Goal: Task Accomplishment & Management: Use online tool/utility

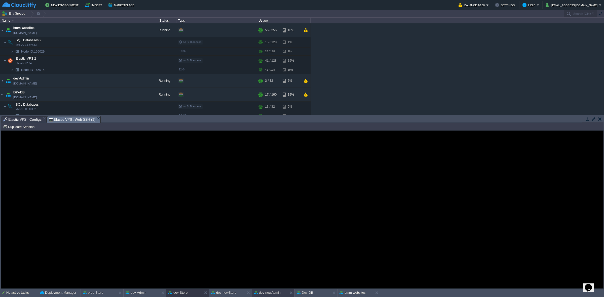
click at [266, 184] on button "dev-newAdmin" at bounding box center [267, 292] width 27 height 5
click at [32, 126] on button "Duplicate Session" at bounding box center [19, 127] width 33 height 5
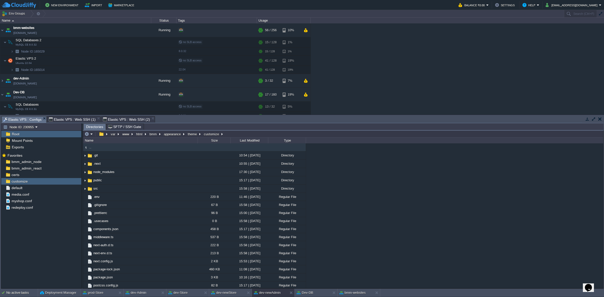
click at [36, 118] on span "Elastic VPS : Configs" at bounding box center [22, 119] width 38 height 6
click at [76, 181] on button "button" at bounding box center [74, 181] width 5 height 5
click at [88, 184] on span "Copy Path" at bounding box center [86, 189] width 15 height 4
type textarea "/var/www/html/bmm/appearance/theme/customize"
type input "#000000"
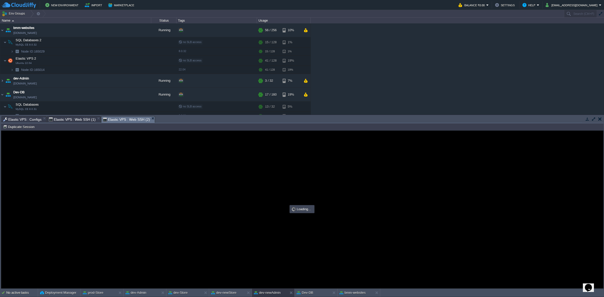
click at [125, 119] on span "Elastic VPS : Web SSH (2)" at bounding box center [126, 119] width 47 height 6
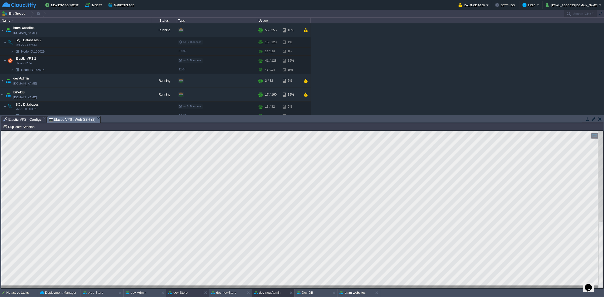
click at [183, 184] on button "dev-Store" at bounding box center [177, 292] width 19 height 5
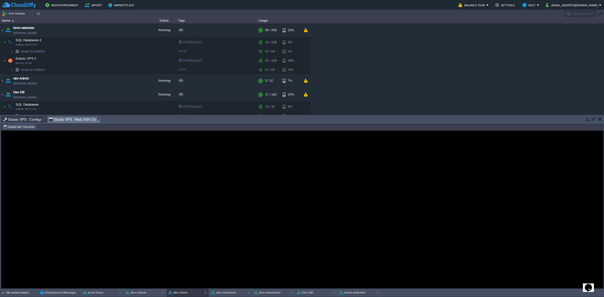
click at [26, 127] on button "Duplicate Session" at bounding box center [19, 127] width 33 height 5
type input "#000000"
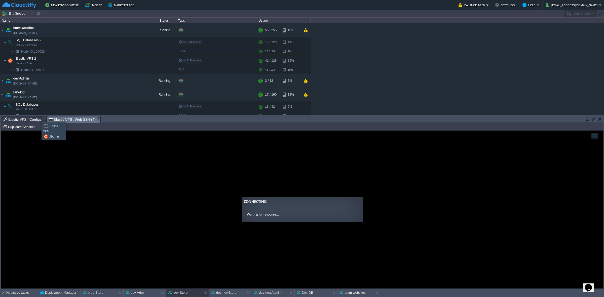
click at [38, 118] on span "Elastic VPS : Configs" at bounding box center [22, 119] width 38 height 6
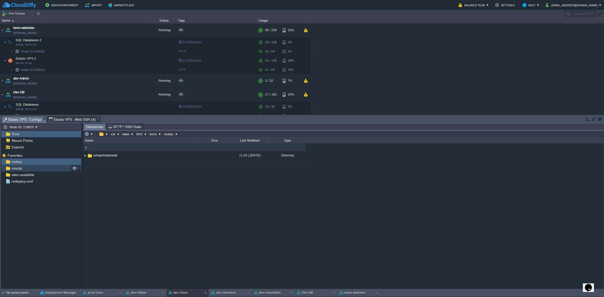
click at [42, 168] on div "reactjs" at bounding box center [41, 168] width 80 height 7
click at [135, 157] on em at bounding box center [133, 155] width 7 height 5
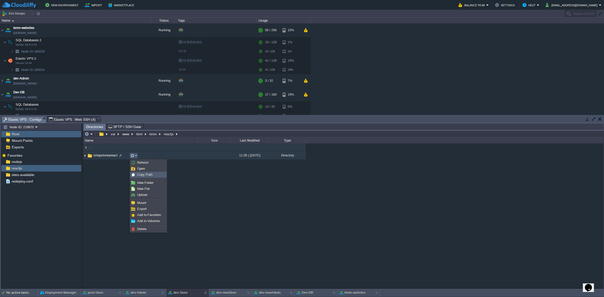
click at [138, 174] on span "Copy Path" at bounding box center [144, 175] width 15 height 4
type textarea "/var/www/html/bmm/reactjs/ishopstoreareact"
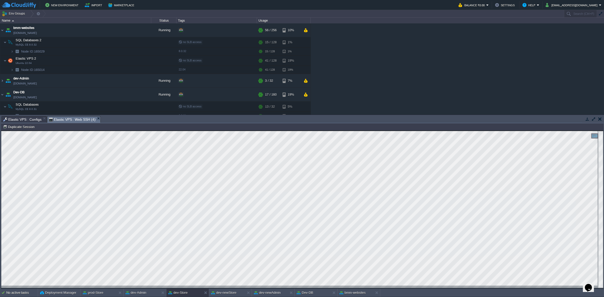
click at [71, 119] on span "Elastic VPS : Web SSH (4)" at bounding box center [72, 119] width 47 height 6
click at [266, 184] on button "dev-newAdmin" at bounding box center [267, 292] width 27 height 5
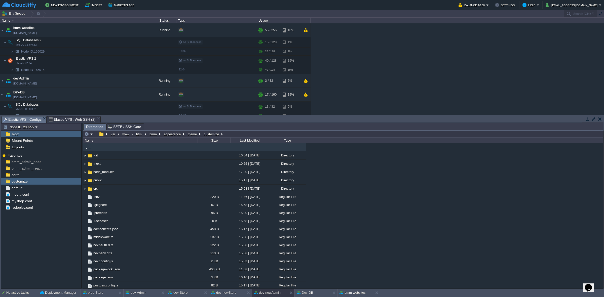
click at [18, 118] on span "Elastic VPS : Configs" at bounding box center [22, 119] width 38 height 6
click at [47, 161] on div "bmm_admin_node" at bounding box center [41, 161] width 80 height 7
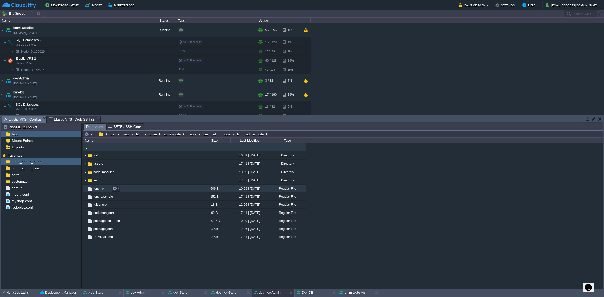
click at [96, 184] on span ".env" at bounding box center [97, 188] width 8 height 4
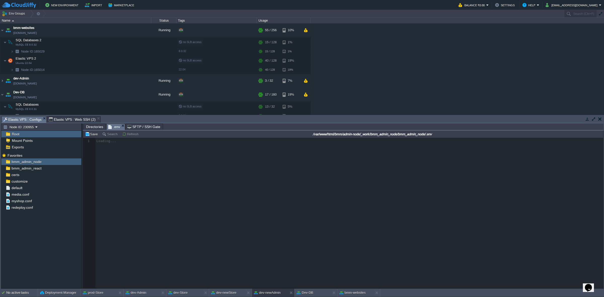
scroll to position [2, 0]
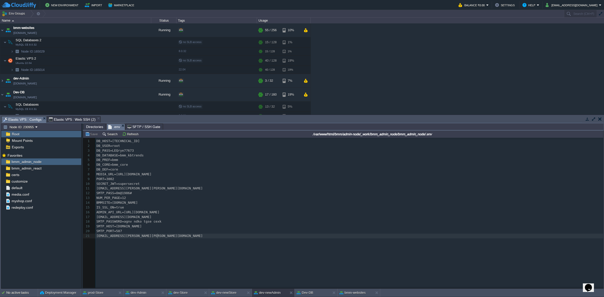
click at [182, 184] on pre "[EMAIL_ADDRESS][PERSON_NAME][PERSON_NAME][DOMAIN_NAME]" at bounding box center [349, 236] width 509 height 5
type textarea "DB_HOST=[TECHNICAL_ID] DB_USER=root DB_PASS=LEQrye77673 DB_DATABASE=bmm_kbtrend…"
click at [196, 184] on div "x 1 DB_HOST=[TECHNICAL_ID] 2 DB_USER=root 3 DB_PASS=LEQrye77673 4 DB_DATABASE=b…" at bounding box center [347, 217] width 528 height 158
click at [185, 184] on button "dev-Store" at bounding box center [177, 292] width 19 height 5
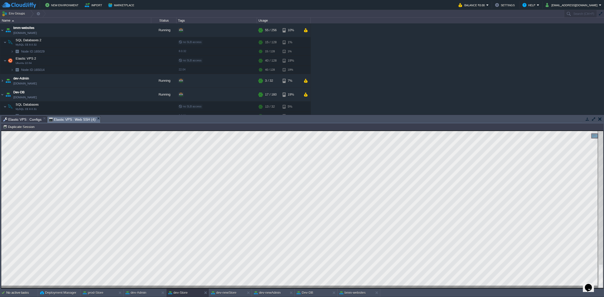
click at [26, 118] on span "Elastic VPS : Configs" at bounding box center [22, 119] width 38 height 6
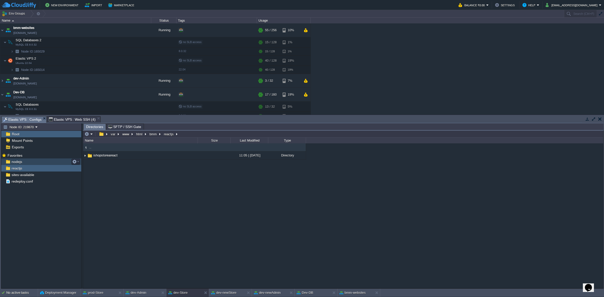
click at [44, 163] on div "nodejs" at bounding box center [41, 161] width 80 height 7
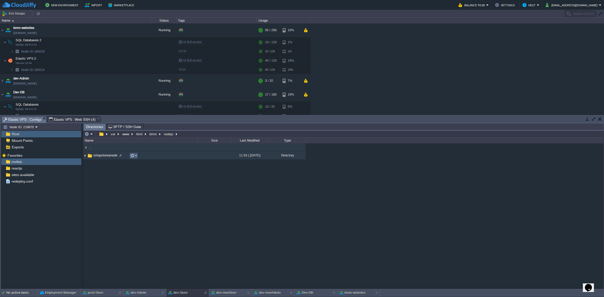
click at [136, 154] on em at bounding box center [133, 155] width 7 height 5
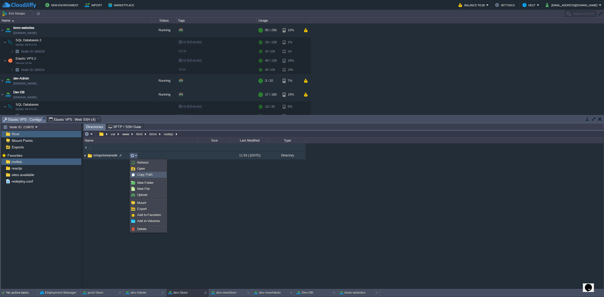
click at [148, 175] on span "Copy Path" at bounding box center [144, 175] width 15 height 4
type textarea "/var/www/html/bmm/nodejs/ishopstoreanode"
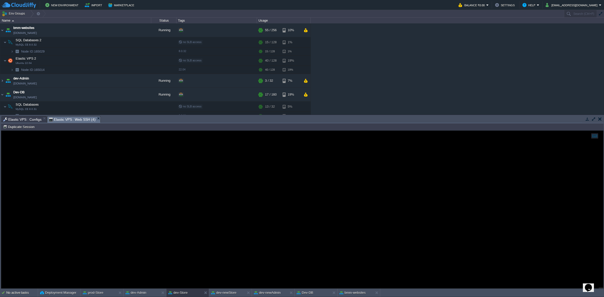
click at [71, 119] on span "Elastic VPS : Web SSH (4)" at bounding box center [72, 119] width 47 height 6
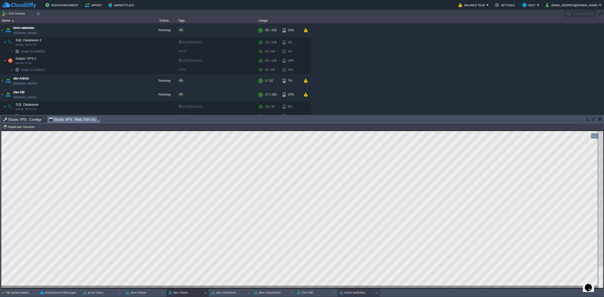
click at [361, 184] on button "bmm-websites" at bounding box center [352, 292] width 26 height 5
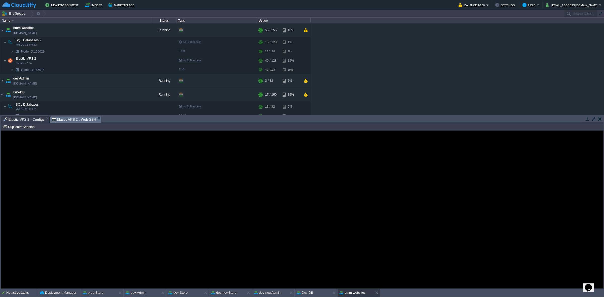
click at [31, 120] on span "Elastic VPS 2 : Configs" at bounding box center [23, 119] width 41 height 6
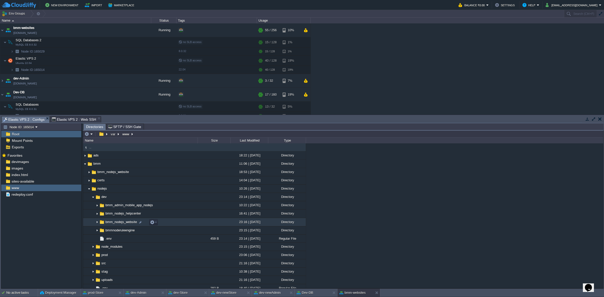
click at [122, 184] on span "bmm_nodejs_website" at bounding box center [121, 222] width 33 height 4
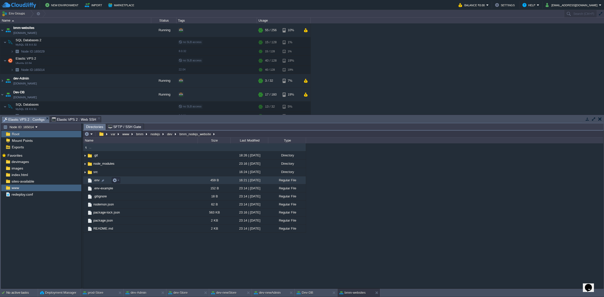
click at [96, 180] on span ".env" at bounding box center [97, 180] width 8 height 4
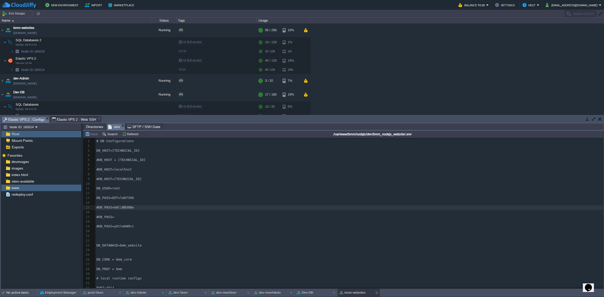
click at [126, 184] on div "47 1 # DB Configurations 2 ​ 3 DB_HOST=[TECHNICAL_ID] 4 ​ 5 #DB_HOST = [TECHNIC…" at bounding box center [349, 236] width 508 height 194
type textarea "# DB Configurations DB_HOST=[TECHNICAL_ID] #DB_HOST = [TECHNICAL_ID] #DB_HOST=l…"
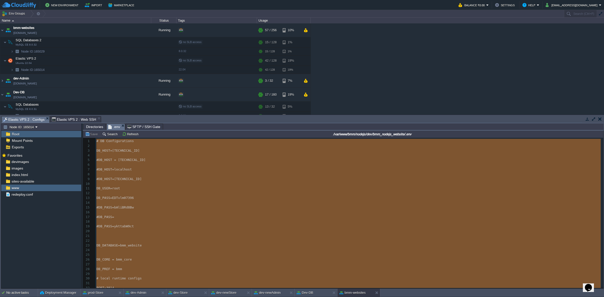
click at [78, 118] on span "Elastic VPS 2 : Web SSH" at bounding box center [74, 119] width 44 height 6
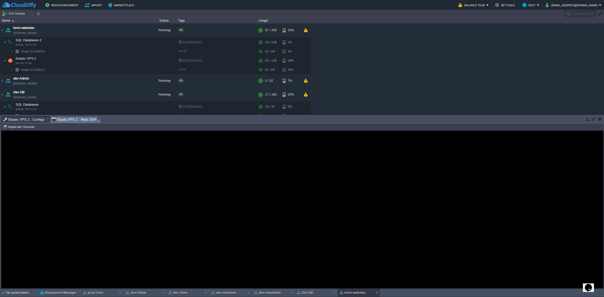
click at [34, 116] on span "Elastic VPS 2 : Configs" at bounding box center [23, 119] width 41 height 6
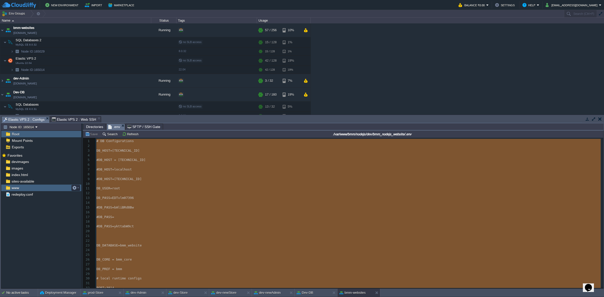
click at [39, 184] on div "www" at bounding box center [41, 188] width 80 height 7
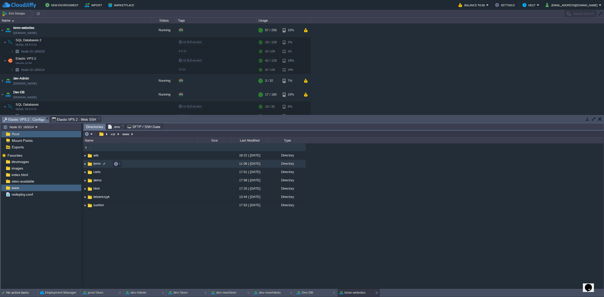
click at [85, 163] on img at bounding box center [85, 164] width 4 height 8
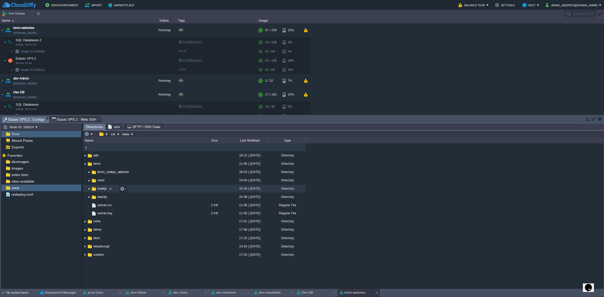
click at [89, 184] on img at bounding box center [89, 189] width 4 height 8
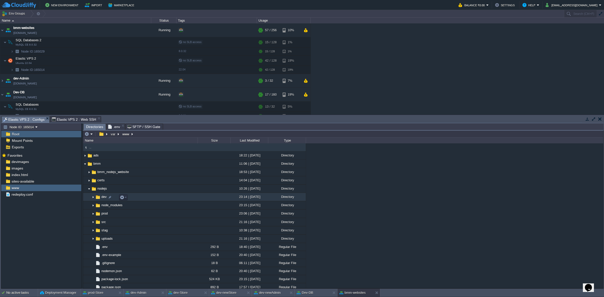
click at [93, 184] on img at bounding box center [93, 197] width 4 height 8
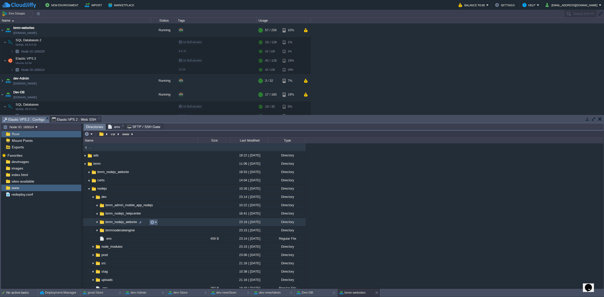
click at [150, 184] on button "button" at bounding box center [152, 222] width 5 height 5
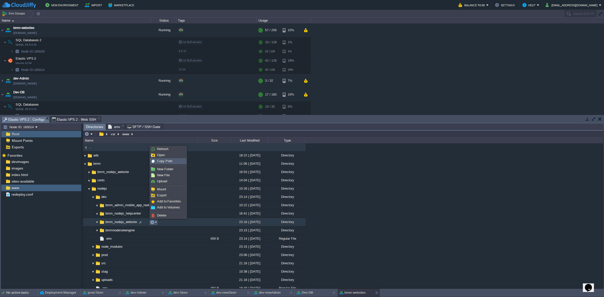
click at [164, 163] on span "Copy Path" at bounding box center [164, 161] width 15 height 4
type textarea "/var/www/bmm/nodejs/dev/bmm_nodejs_website"
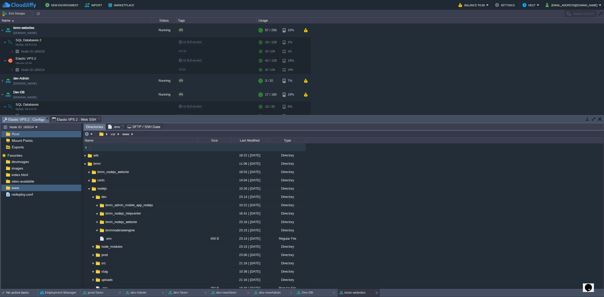
click at [73, 117] on span "Elastic VPS 2 : Web SSH" at bounding box center [74, 119] width 44 height 6
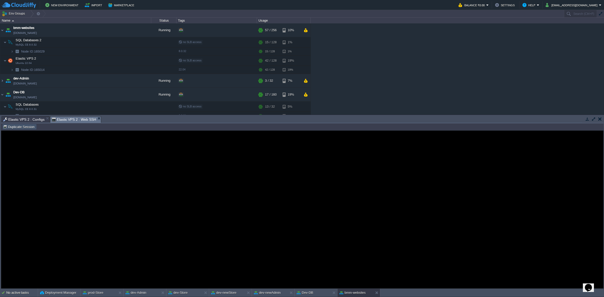
click at [21, 127] on button "Duplicate Session" at bounding box center [19, 127] width 33 height 5
type input "#000000"
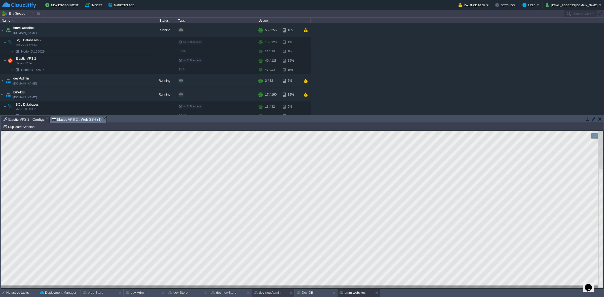
click at [268, 184] on button "dev-newAdmin" at bounding box center [267, 292] width 27 height 5
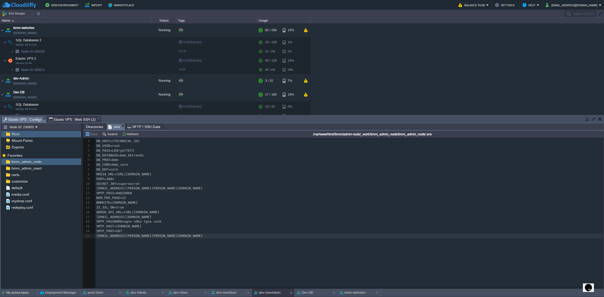
click at [187, 184] on pre "[EMAIL_ADDRESS][PERSON_NAME][PERSON_NAME][DOMAIN_NAME]" at bounding box center [349, 236] width 509 height 5
click at [208, 184] on div "x 1 DB_HOST=[TECHNICAL_ID] 2 DB_USER=root 3 DB_PASS=LEQrye77673 4 DB_DATABASE=b…" at bounding box center [347, 217] width 528 height 158
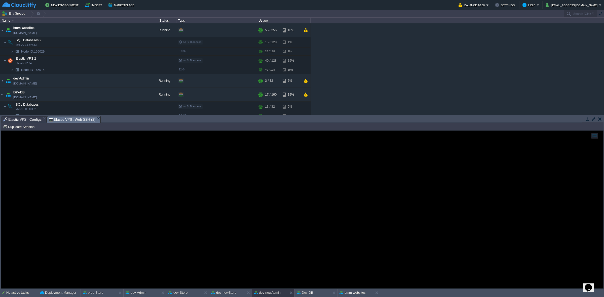
click at [78, 118] on span "Elastic VPS : Web SSH (2)" at bounding box center [72, 119] width 47 height 6
